Goal: Transaction & Acquisition: Purchase product/service

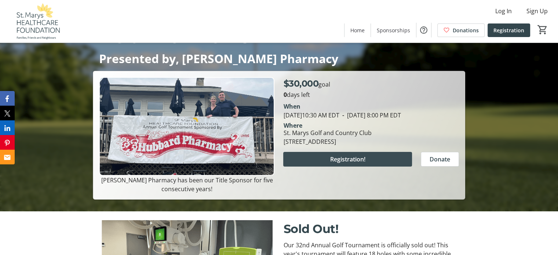
scroll to position [73, 0]
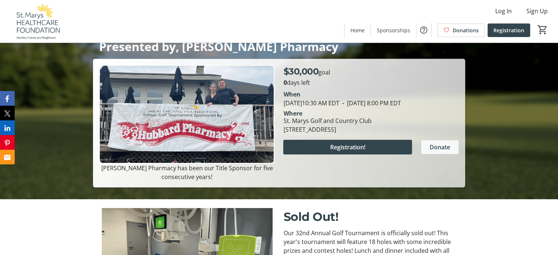
click at [442, 148] on span "Donate" at bounding box center [440, 147] width 21 height 9
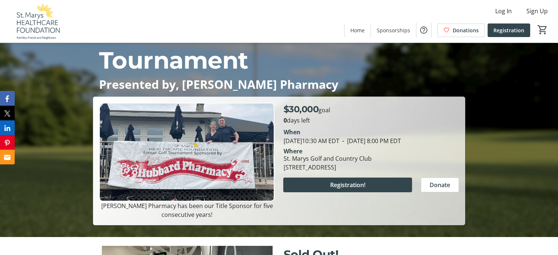
scroll to position [73, 0]
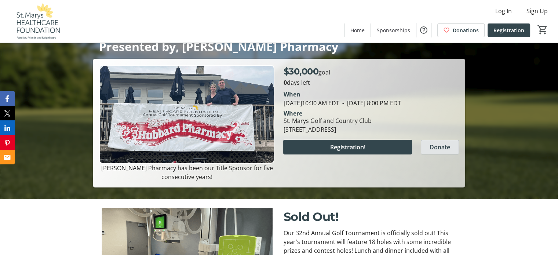
click at [441, 151] on span "Donate" at bounding box center [440, 147] width 21 height 9
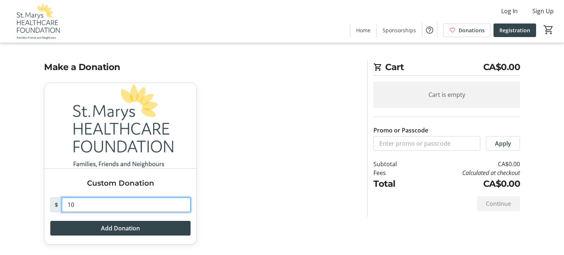
click at [103, 204] on input "10" at bounding box center [126, 205] width 129 height 15
type input "275.00"
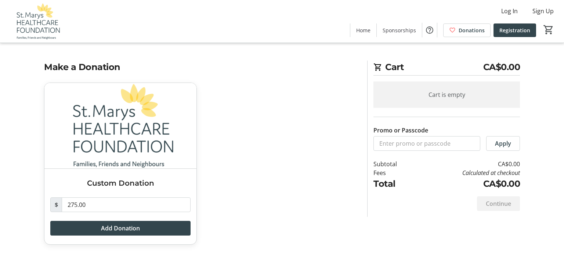
click at [280, 160] on div "Custom Donation $ 275.00 Add Donation" at bounding box center [201, 168] width 323 height 171
click at [131, 230] on span "Add Donation" at bounding box center [120, 228] width 39 height 9
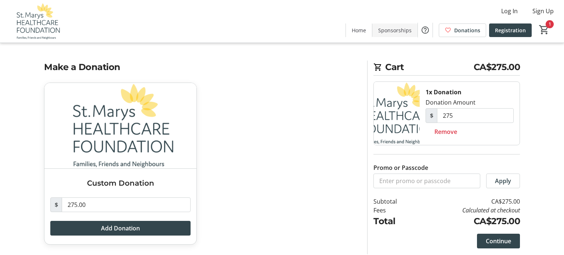
click at [401, 32] on span "Sponsorships" at bounding box center [394, 30] width 33 height 8
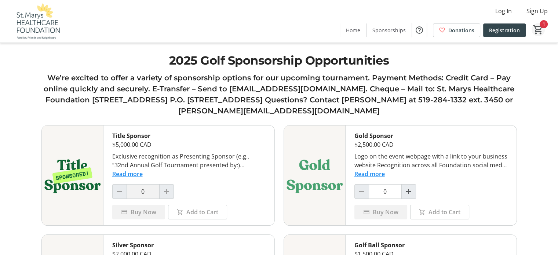
click at [541, 27] on mat-icon "1" at bounding box center [538, 29] width 11 height 11
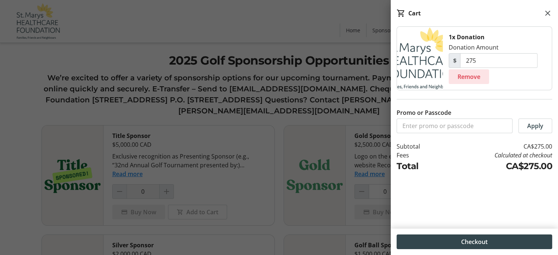
click at [473, 73] on span "Remove" at bounding box center [469, 76] width 23 height 9
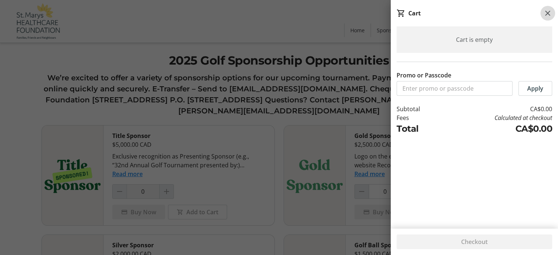
click at [549, 12] on mat-icon at bounding box center [548, 13] width 9 height 9
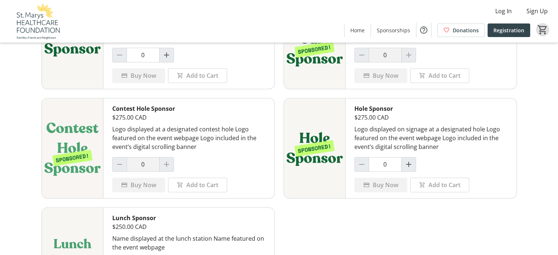
scroll to position [367, 0]
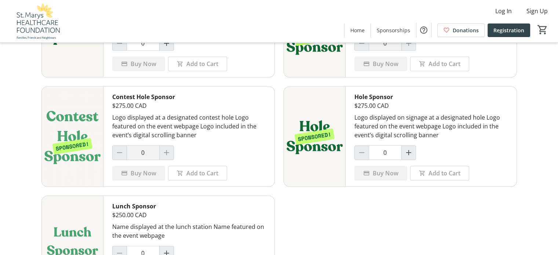
click at [172, 150] on div at bounding box center [166, 152] width 15 height 15
click at [168, 152] on div at bounding box center [166, 152] width 15 height 15
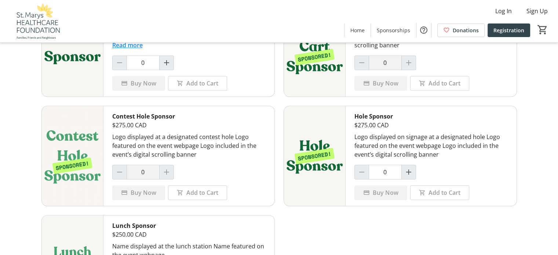
scroll to position [346, 0]
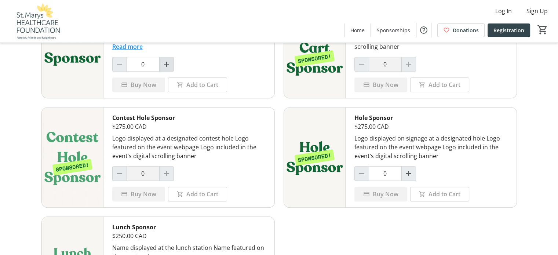
click at [164, 61] on mat-icon "Increment by one" at bounding box center [166, 64] width 9 height 9
click at [119, 62] on mat-icon "Decrement by one" at bounding box center [119, 64] width 9 height 9
type input "0"
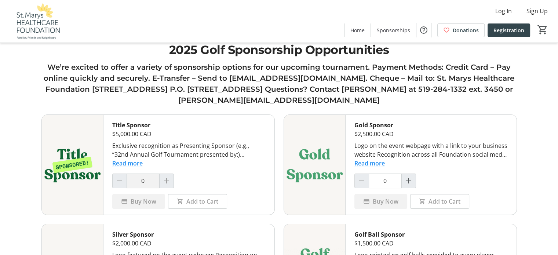
scroll to position [0, 0]
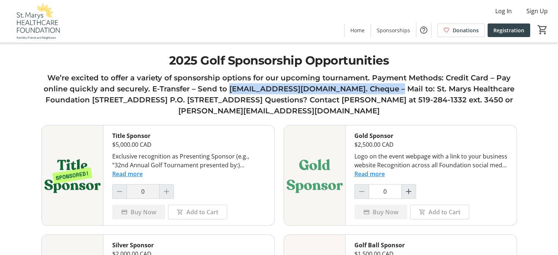
drag, startPoint x: 240, startPoint y: 88, endPoint x: 395, endPoint y: 89, distance: 155.7
click at [395, 89] on h3 "We’re excited to offer a variety of sponsorship options for our upcoming tourna…" at bounding box center [279, 94] width 476 height 44
click at [380, 89] on h3 "We’re excited to offer a variety of sponsorship options for our upcoming tourna…" at bounding box center [279, 94] width 476 height 44
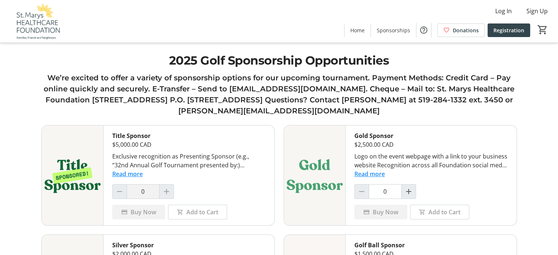
click at [281, 87] on h3 "We’re excited to offer a variety of sponsorship options for our upcoming tourna…" at bounding box center [279, 94] width 476 height 44
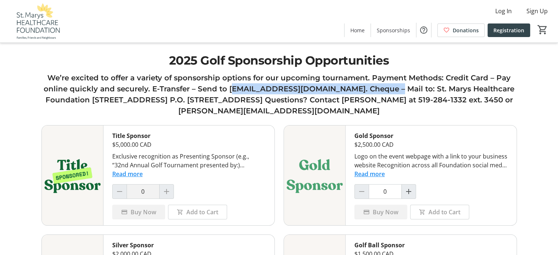
drag, startPoint x: 242, startPoint y: 91, endPoint x: 395, endPoint y: 89, distance: 153.1
click at [395, 89] on h3 "We’re excited to offer a variety of sponsorship options for our upcoming tourna…" at bounding box center [279, 94] width 476 height 44
copy h3 "[EMAIL_ADDRESS][DOMAIN_NAME]"
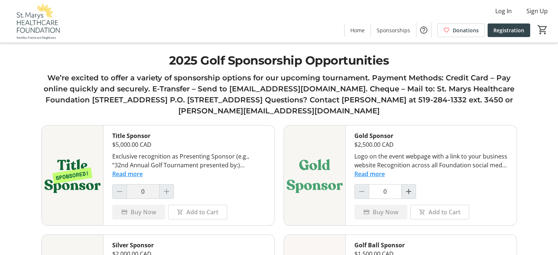
click at [192, 88] on h3 "We’re excited to offer a variety of sponsorship options for our upcoming tourna…" at bounding box center [279, 94] width 476 height 44
